Goal: Information Seeking & Learning: Find specific fact

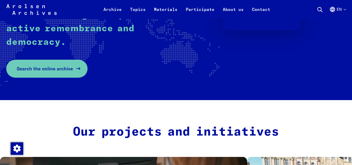
scroll to position [130, 0]
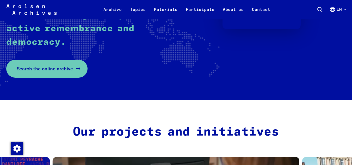
click at [53, 65] on span "Search the online archive" at bounding box center [45, 68] width 56 height 7
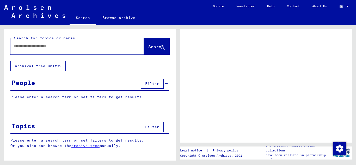
click at [56, 47] on input "text" at bounding box center [73, 45] width 118 height 5
type input "**********"
click at [148, 49] on span "Search" at bounding box center [156, 46] width 16 height 5
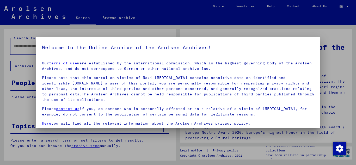
click at [343, 119] on div at bounding box center [178, 82] width 356 height 165
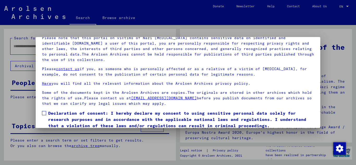
scroll to position [42, 0]
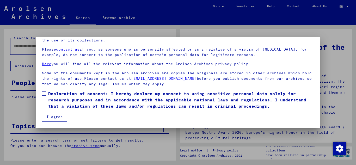
click at [46, 93] on label "Declaration of consent: I hereby declare my consent to using sensitive personal…" at bounding box center [178, 99] width 272 height 19
click at [59, 115] on button "I agree" at bounding box center [54, 117] width 25 height 10
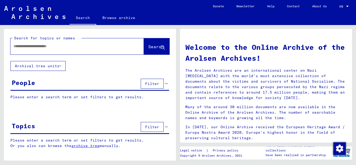
click at [93, 49] on div at bounding box center [69, 46] width 118 height 12
click at [58, 47] on input "text" at bounding box center [71, 45] width 115 height 5
type input "**********"
click at [148, 47] on span "Search" at bounding box center [156, 46] width 16 height 5
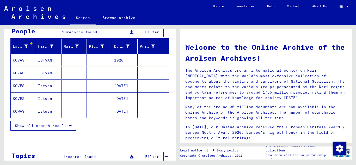
scroll to position [52, 0]
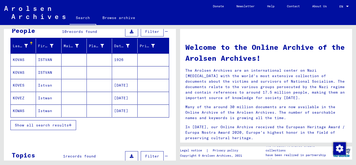
click at [39, 127] on button "Show all search results" at bounding box center [43, 125] width 66 height 10
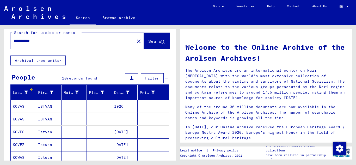
scroll to position [0, 0]
